Goal: Find specific page/section: Find specific page/section

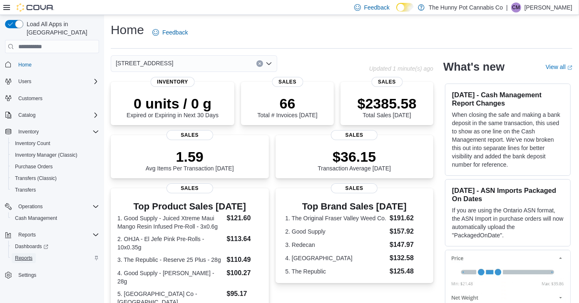
click at [21, 254] on span "Reports" at bounding box center [23, 259] width 17 height 10
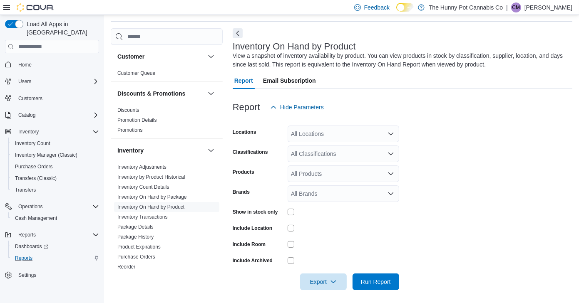
scroll to position [27, 0]
